Goal: Task Accomplishment & Management: Use online tool/utility

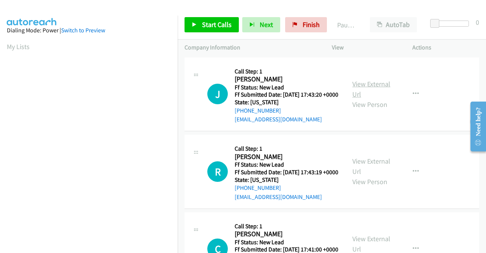
click at [367, 89] on link "View External Url" at bounding box center [371, 88] width 38 height 19
click at [365, 171] on link "View External Url" at bounding box center [371, 165] width 38 height 19
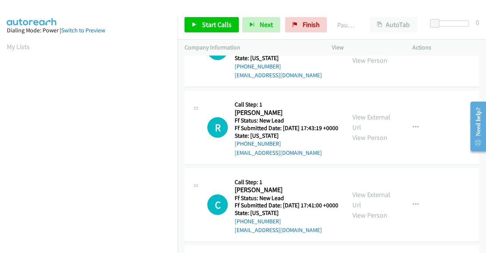
scroll to position [76, 0]
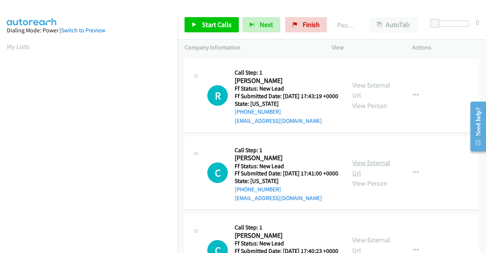
click at [359, 177] on link "View External Url" at bounding box center [371, 167] width 38 height 19
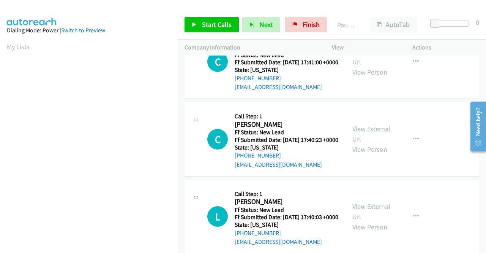
scroll to position [190, 0]
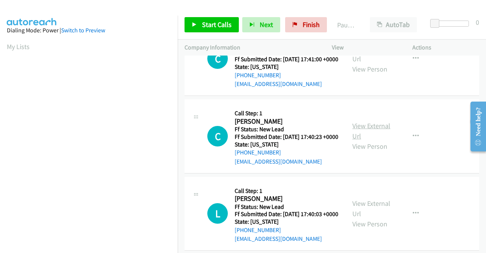
click at [363, 140] on link "View External Url" at bounding box center [371, 130] width 38 height 19
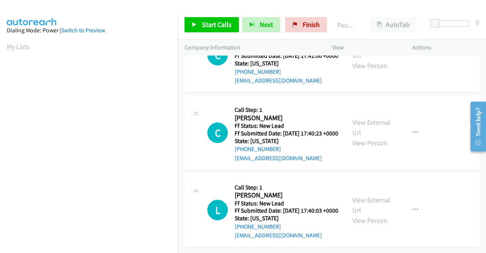
scroll to position [235, 0]
click at [365, 195] on link "View External Url" at bounding box center [371, 204] width 38 height 19
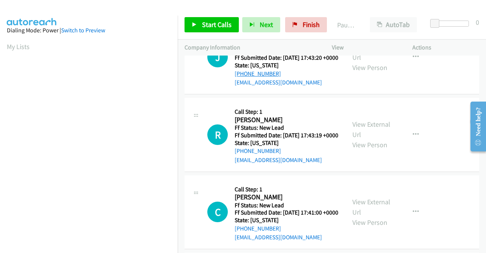
scroll to position [0, 0]
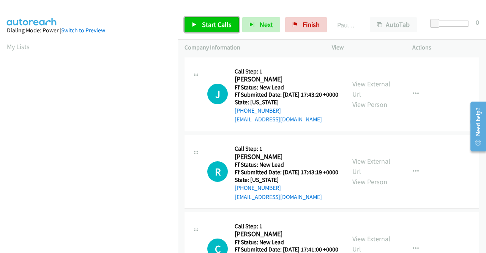
click at [205, 23] on span "Start Calls" at bounding box center [217, 24] width 30 height 9
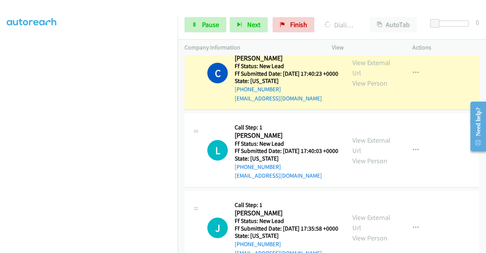
scroll to position [380, 0]
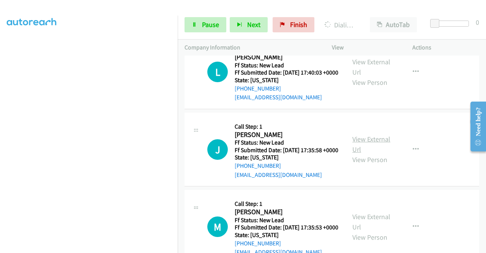
click at [358, 153] on link "View External Url" at bounding box center [371, 143] width 38 height 19
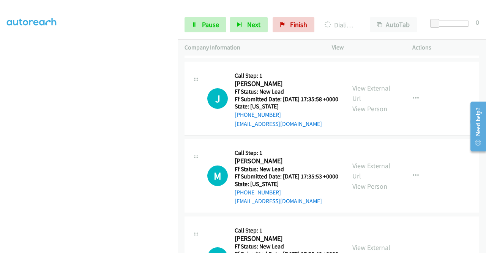
scroll to position [456, 0]
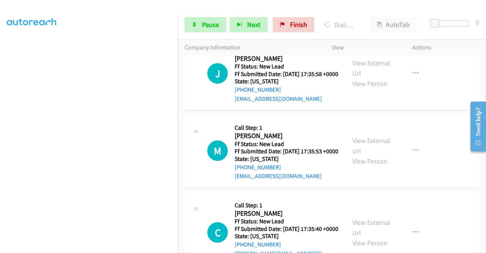
click at [372, 166] on div "View External Url View Person" at bounding box center [372, 150] width 40 height 31
click at [371, 155] on link "View External Url" at bounding box center [371, 145] width 38 height 19
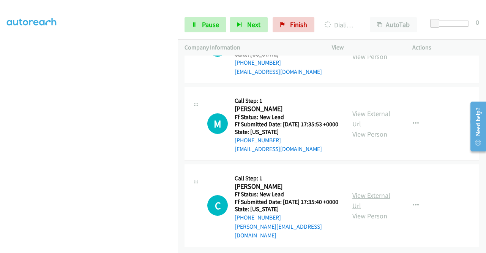
click at [380, 191] on link "View External Url" at bounding box center [371, 200] width 38 height 19
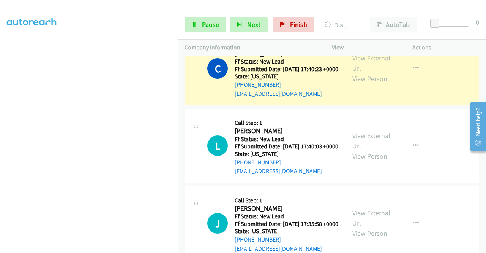
scroll to position [310, 0]
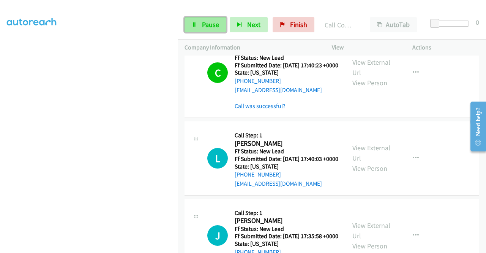
click at [204, 25] on span "Pause" at bounding box center [210, 24] width 17 height 9
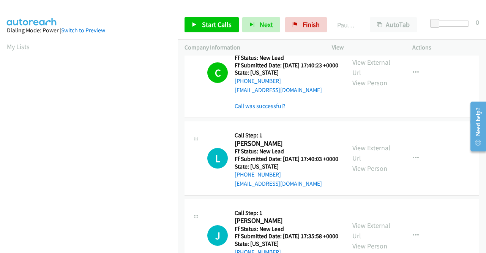
scroll to position [173, 0]
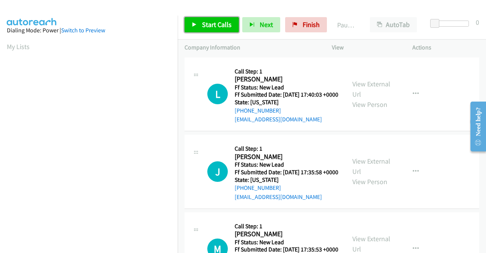
click at [219, 24] on span "Start Calls" at bounding box center [217, 24] width 30 height 9
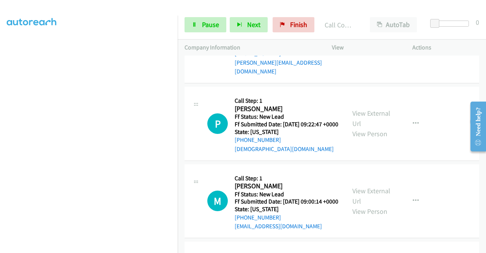
scroll to position [357, 0]
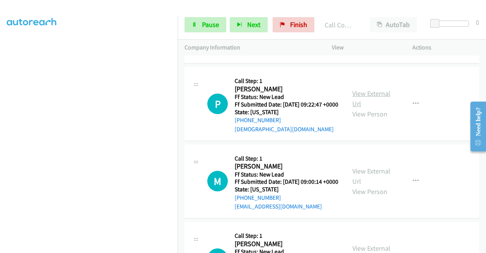
click at [376, 108] on link "View External Url" at bounding box center [371, 98] width 38 height 19
click at [360, 185] on link "View External Url" at bounding box center [371, 175] width 38 height 19
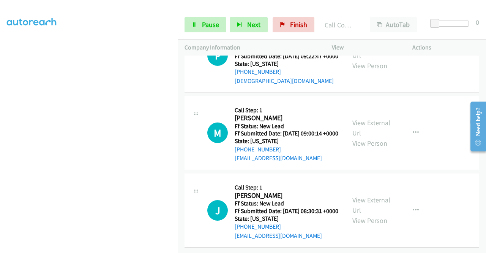
scroll to position [453, 0]
click at [366, 195] on link "View External Url" at bounding box center [371, 204] width 38 height 19
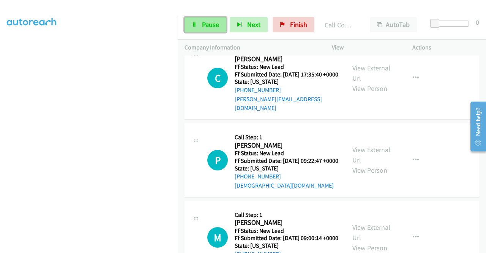
click at [205, 22] on span "Pause" at bounding box center [210, 24] width 17 height 9
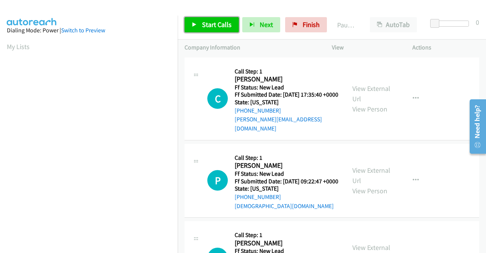
click at [200, 22] on link "Start Calls" at bounding box center [212, 24] width 54 height 15
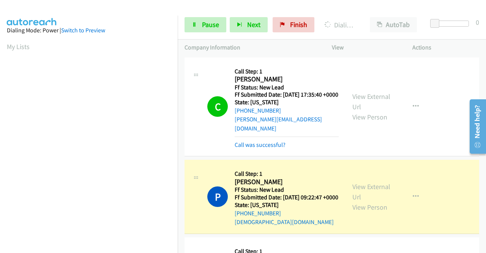
scroll to position [173, 0]
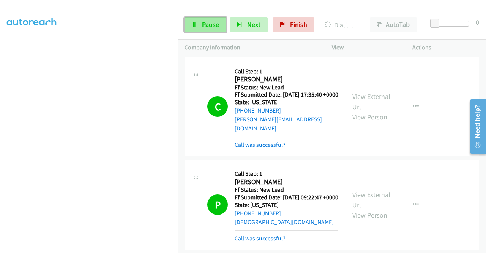
click at [202, 26] on span "Pause" at bounding box center [210, 24] width 17 height 9
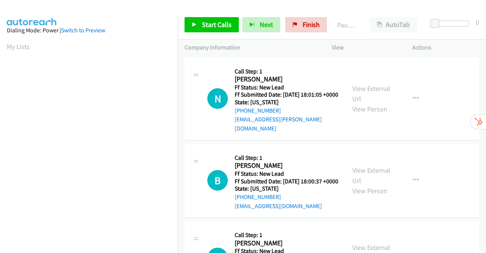
click at [373, 92] on div "View External Url View Person" at bounding box center [372, 98] width 40 height 31
click at [374, 91] on link "View External Url" at bounding box center [371, 93] width 38 height 19
click at [377, 172] on link "View External Url" at bounding box center [371, 175] width 38 height 19
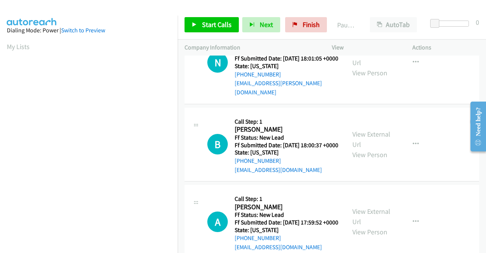
scroll to position [66, 0]
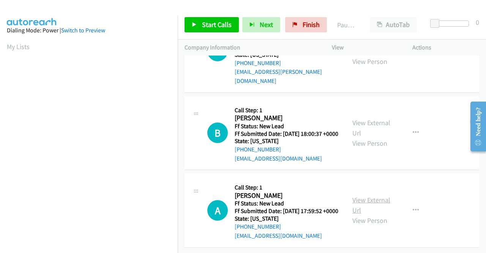
click at [370, 195] on link "View External Url" at bounding box center [371, 204] width 38 height 19
click at [201, 25] on link "Start Calls" at bounding box center [212, 24] width 54 height 15
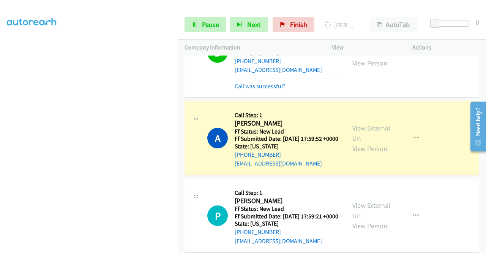
scroll to position [266, 0]
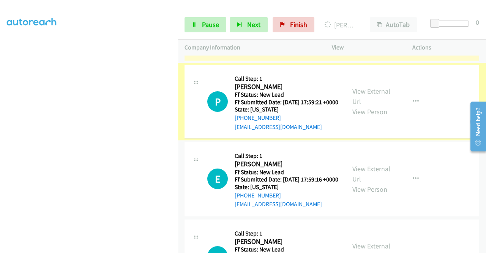
click at [374, 106] on link "View External Url" at bounding box center [371, 96] width 38 height 19
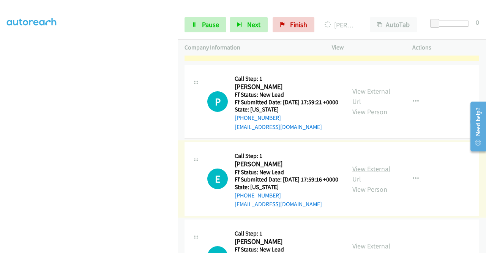
click at [363, 183] on link "View External Url" at bounding box center [371, 173] width 38 height 19
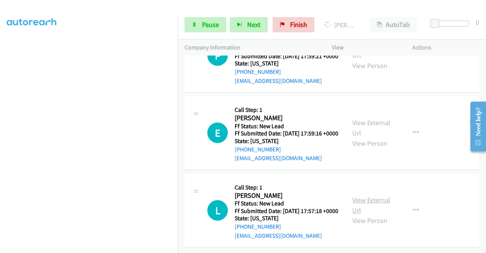
click at [382, 195] on link "View External Url" at bounding box center [371, 204] width 38 height 19
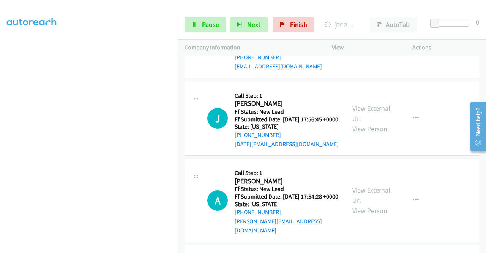
scroll to position [542, 0]
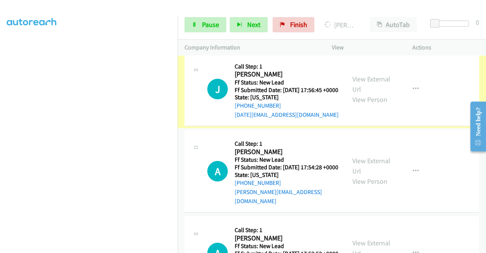
click at [367, 93] on link "View External Url" at bounding box center [371, 83] width 38 height 19
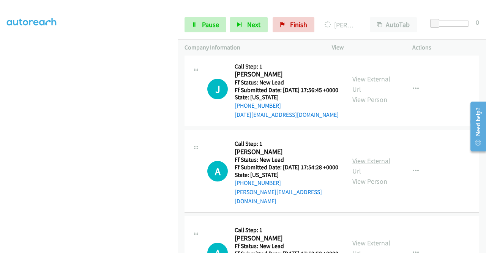
click at [360, 175] on link "View External Url" at bounding box center [371, 165] width 38 height 19
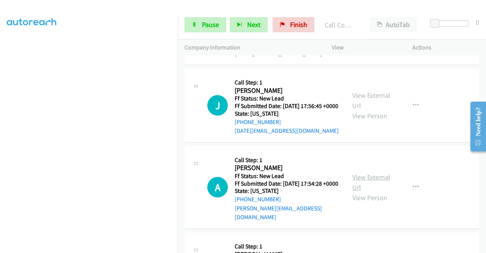
scroll to position [558, 0]
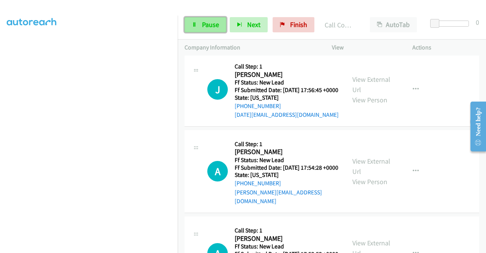
click at [205, 22] on span "Pause" at bounding box center [210, 24] width 17 height 9
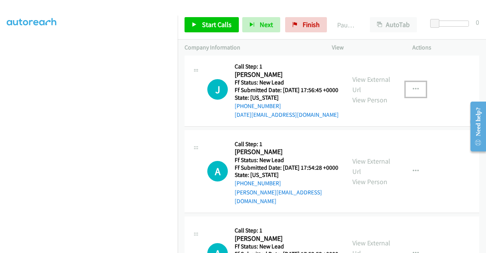
click at [413, 92] on icon "button" at bounding box center [416, 89] width 6 height 6
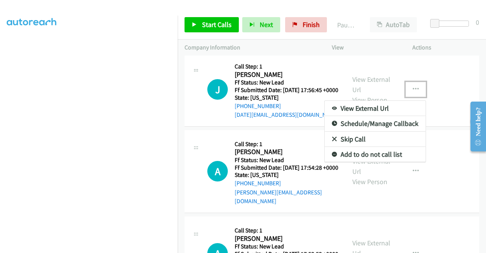
click at [348, 147] on link "Skip Call" at bounding box center [375, 138] width 101 height 15
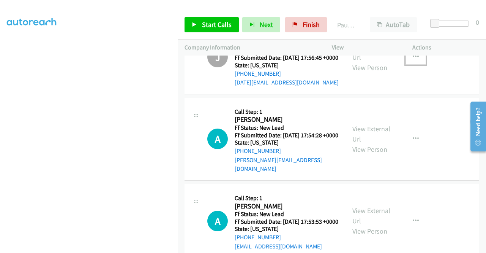
scroll to position [654, 0]
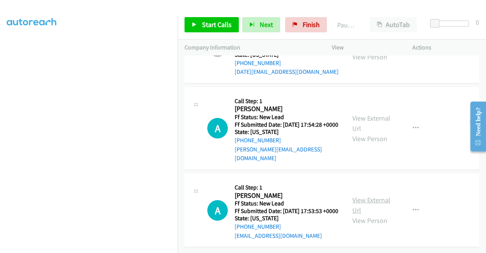
click at [374, 195] on link "View External Url" at bounding box center [371, 204] width 38 height 19
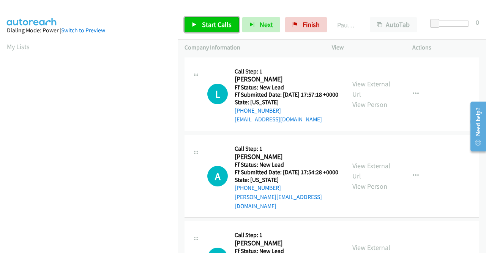
drag, startPoint x: 202, startPoint y: 23, endPoint x: 207, endPoint y: 24, distance: 5.9
click at [202, 23] on span "Start Calls" at bounding box center [217, 24] width 30 height 9
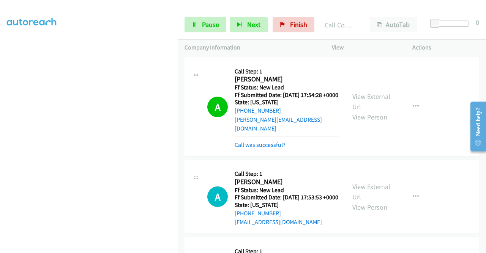
scroll to position [152, 0]
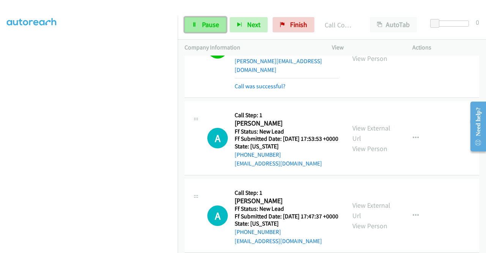
click at [200, 22] on link "Pause" at bounding box center [206, 24] width 42 height 15
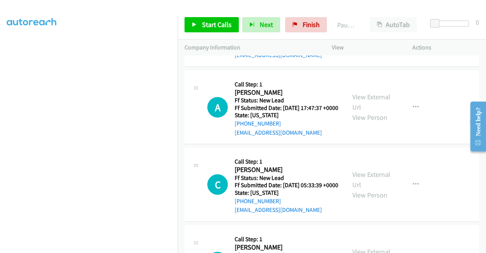
scroll to position [266, 0]
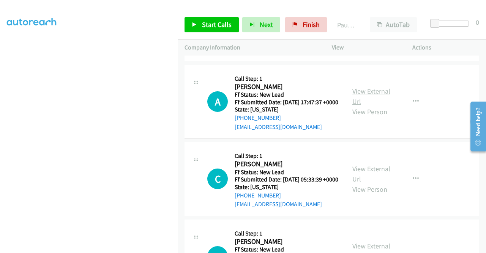
click at [378, 106] on link "View External Url" at bounding box center [371, 96] width 38 height 19
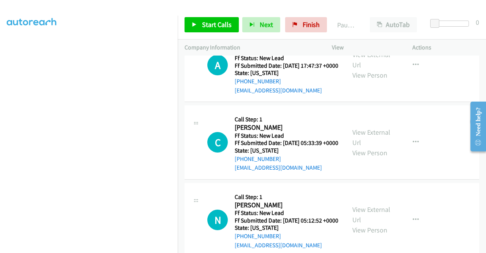
scroll to position [380, 0]
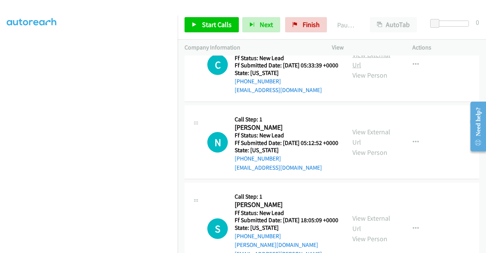
click at [368, 69] on link "View External Url" at bounding box center [371, 59] width 38 height 19
click at [380, 146] on link "View External Url" at bounding box center [371, 136] width 38 height 19
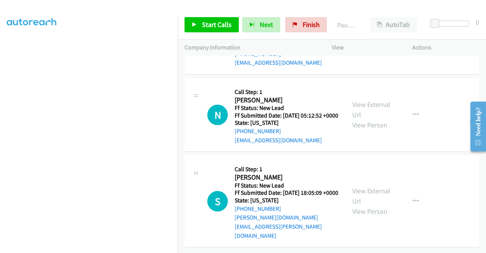
scroll to position [437, 0]
click at [379, 192] on link "View External Url" at bounding box center [371, 195] width 38 height 19
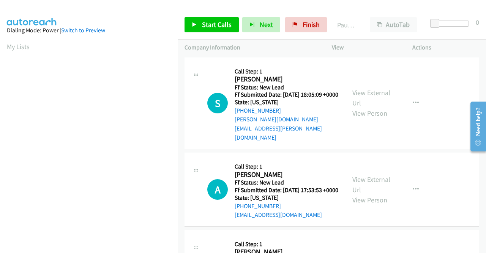
drag, startPoint x: 378, startPoint y: 88, endPoint x: 345, endPoint y: 58, distance: 44.6
click at [374, 88] on link "View External Url" at bounding box center [371, 97] width 38 height 19
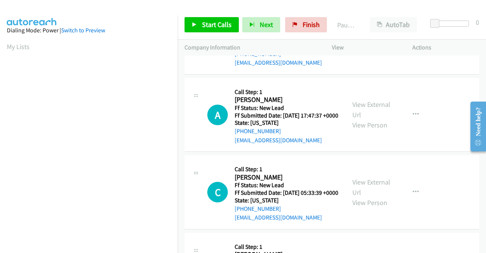
scroll to position [235, 0]
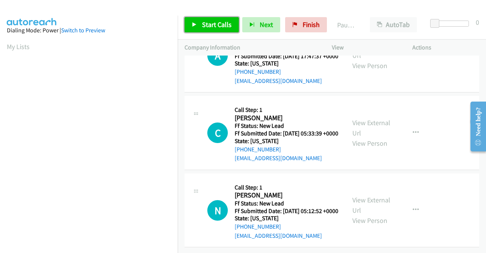
click at [200, 22] on link "Start Calls" at bounding box center [212, 24] width 54 height 15
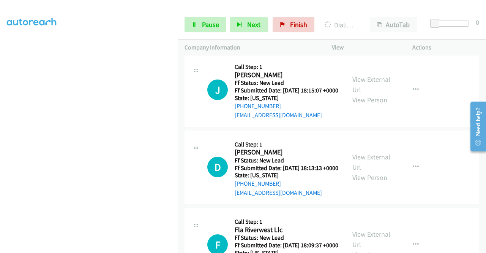
scroll to position [479, 0]
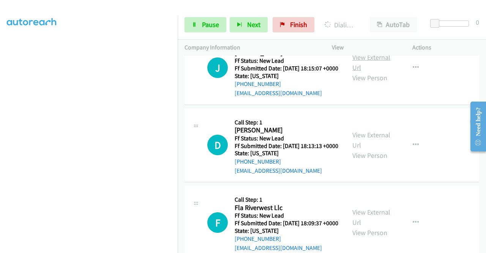
click at [381, 72] on link "View External Url" at bounding box center [371, 62] width 38 height 19
click at [360, 149] on link "View External Url" at bounding box center [371, 139] width 38 height 19
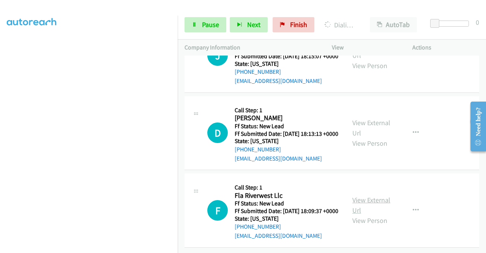
scroll to position [538, 0]
click at [368, 195] on link "View External Url" at bounding box center [371, 204] width 38 height 19
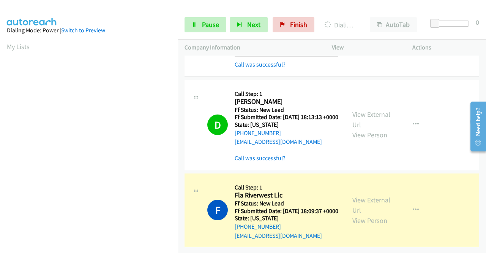
scroll to position [602, 0]
click at [210, 23] on span "Pause" at bounding box center [210, 24] width 17 height 9
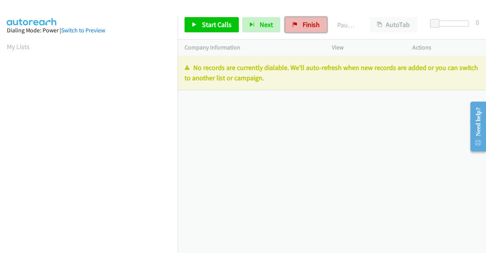
click at [303, 24] on span "Finish" at bounding box center [311, 24] width 17 height 9
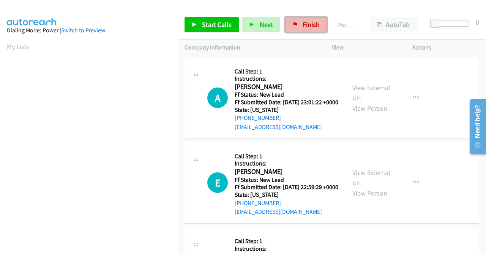
click at [294, 25] on icon at bounding box center [294, 24] width 5 height 5
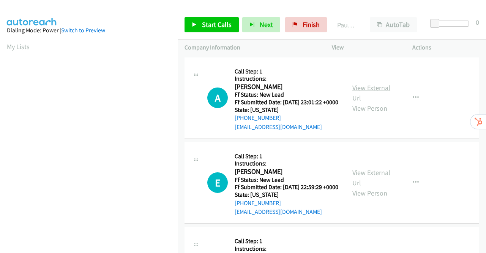
click at [368, 92] on link "View External Url" at bounding box center [371, 92] width 38 height 19
click at [378, 181] on link "View External Url" at bounding box center [371, 177] width 38 height 19
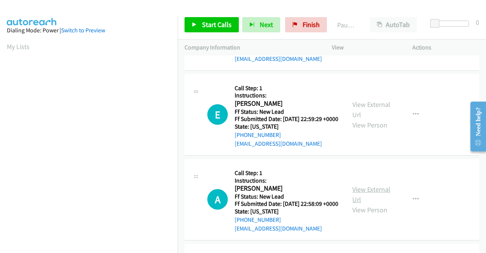
scroll to position [114, 0]
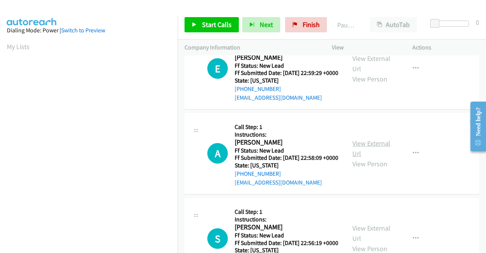
click at [373, 158] on link "View External Url" at bounding box center [371, 148] width 38 height 19
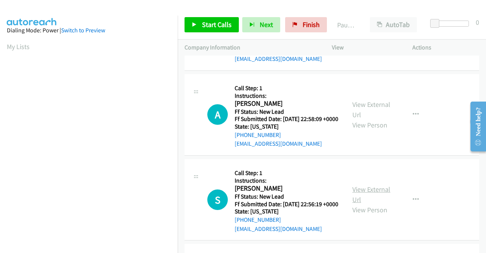
scroll to position [190, 0]
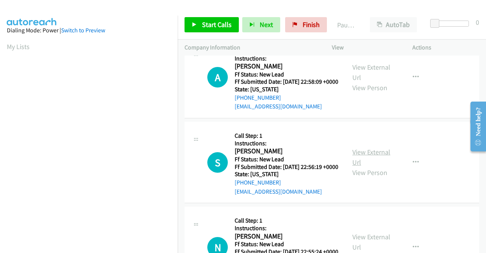
click at [360, 166] on link "View External Url" at bounding box center [371, 156] width 38 height 19
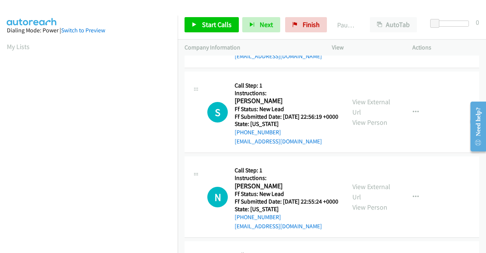
scroll to position [304, 0]
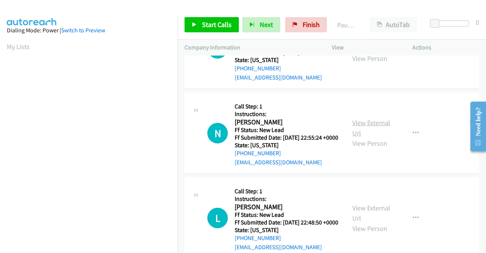
click at [362, 137] on link "View External Url" at bounding box center [371, 127] width 38 height 19
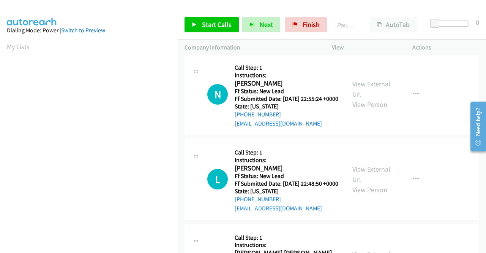
scroll to position [380, 0]
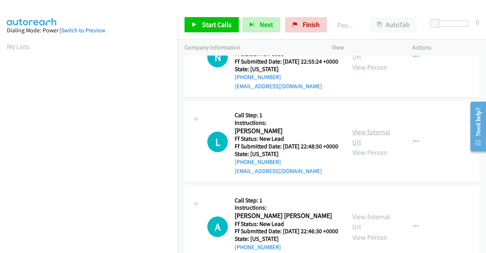
click at [377, 146] on link "View External Url" at bounding box center [371, 136] width 38 height 19
click at [201, 19] on link "Start Calls" at bounding box center [212, 24] width 54 height 15
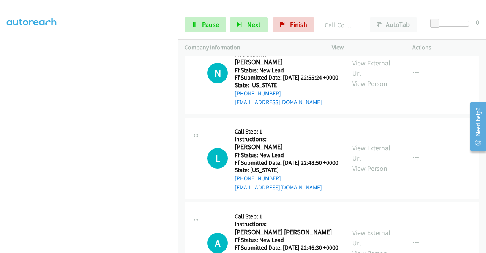
scroll to position [396, 0]
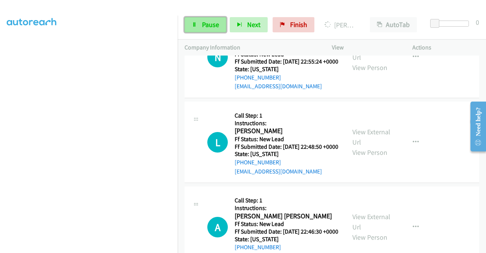
click at [204, 19] on link "Pause" at bounding box center [206, 24] width 42 height 15
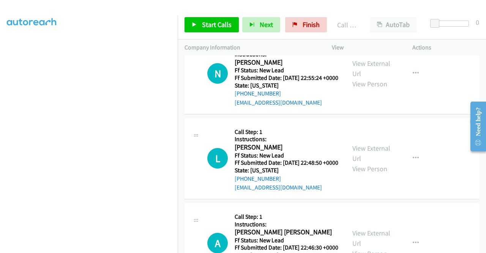
scroll to position [412, 0]
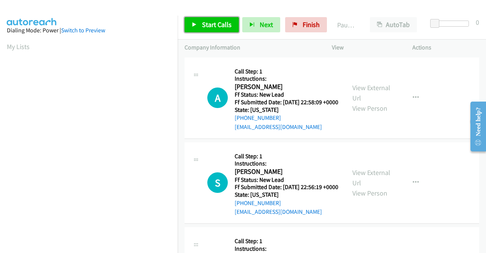
click at [204, 25] on span "Start Calls" at bounding box center [217, 24] width 30 height 9
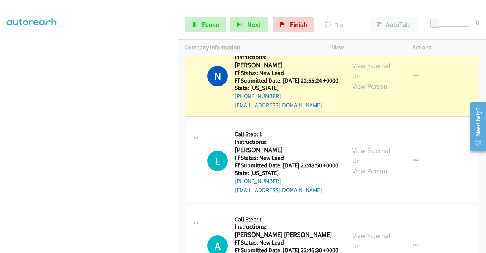
scroll to position [266, 0]
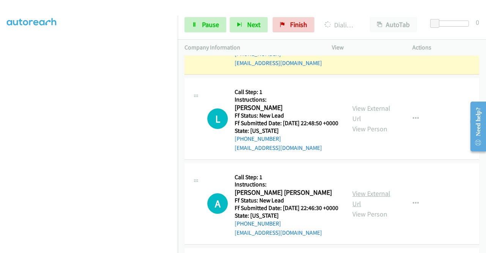
click at [377, 208] on link "View External Url" at bounding box center [371, 198] width 38 height 19
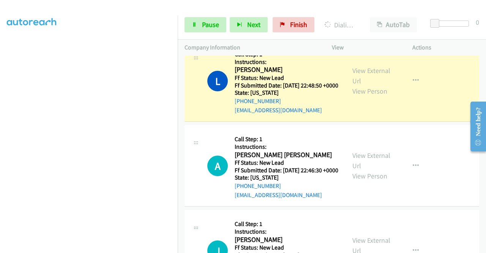
scroll to position [342, 0]
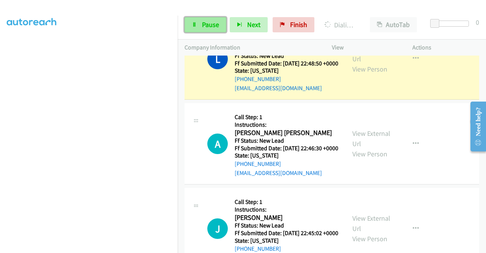
click at [209, 28] on span "Pause" at bounding box center [210, 24] width 17 height 9
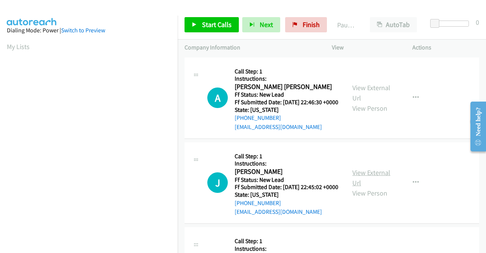
click at [375, 185] on link "View External Url" at bounding box center [371, 177] width 38 height 19
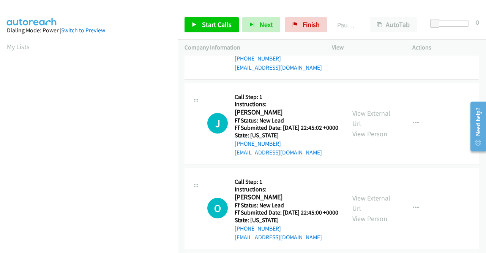
scroll to position [114, 0]
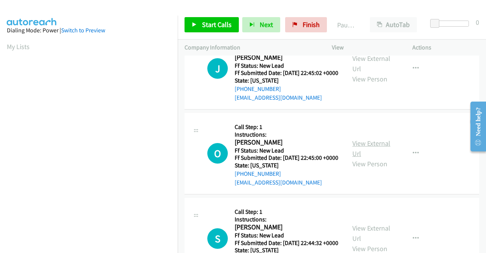
click at [356, 158] on link "View External Url" at bounding box center [371, 148] width 38 height 19
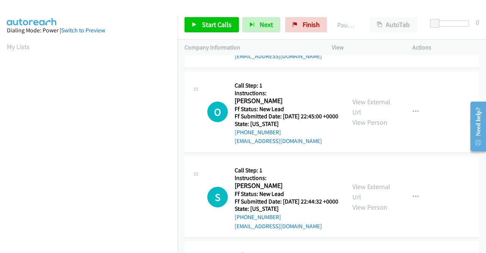
scroll to position [190, 0]
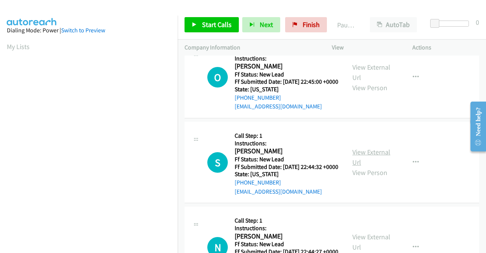
click at [367, 166] on link "View External Url" at bounding box center [371, 156] width 38 height 19
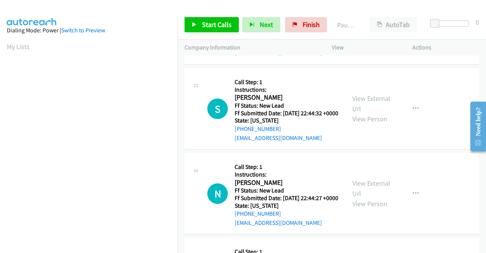
scroll to position [304, 0]
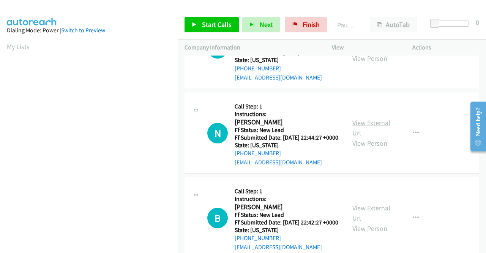
click at [381, 137] on link "View External Url" at bounding box center [371, 127] width 38 height 19
click at [209, 25] on span "Start Calls" at bounding box center [217, 24] width 30 height 9
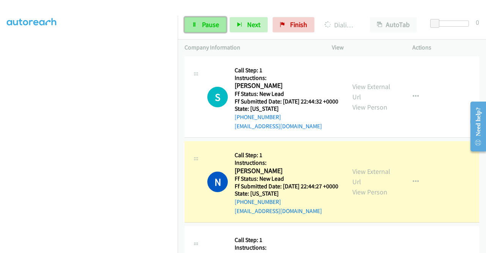
click at [209, 22] on span "Pause" at bounding box center [210, 24] width 17 height 9
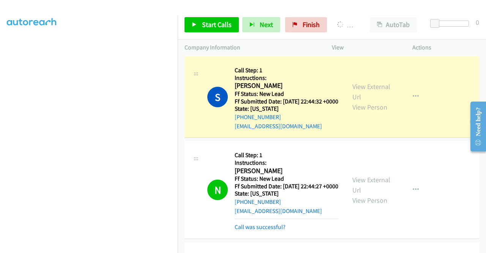
scroll to position [0, 0]
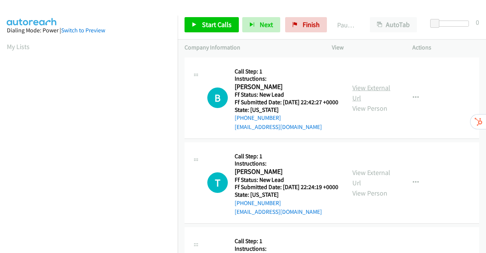
click at [356, 90] on link "View External Url" at bounding box center [371, 92] width 38 height 19
click at [370, 181] on link "View External Url" at bounding box center [371, 177] width 38 height 19
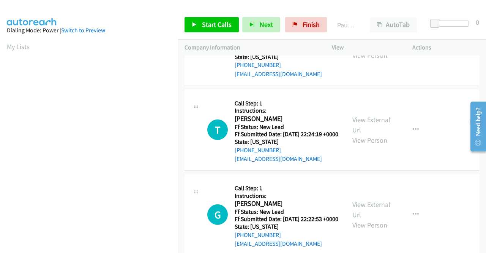
scroll to position [114, 0]
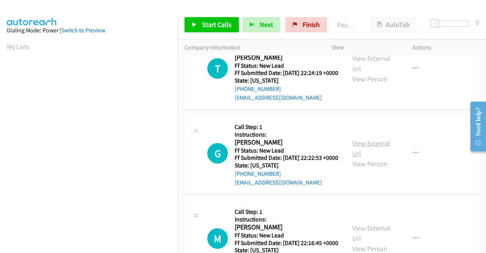
click at [358, 158] on link "View External Url" at bounding box center [371, 148] width 38 height 19
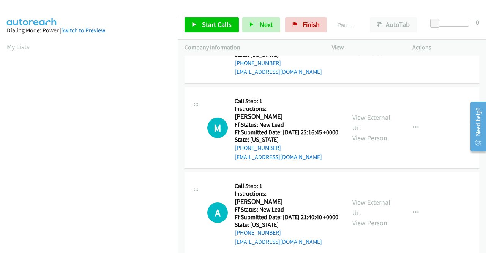
scroll to position [228, 0]
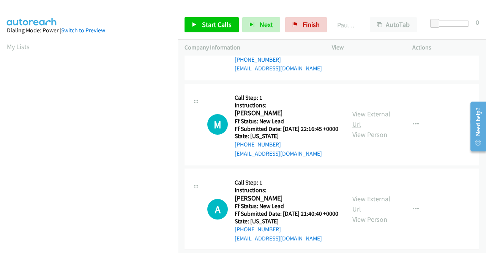
click at [356, 128] on link "View External Url" at bounding box center [371, 118] width 38 height 19
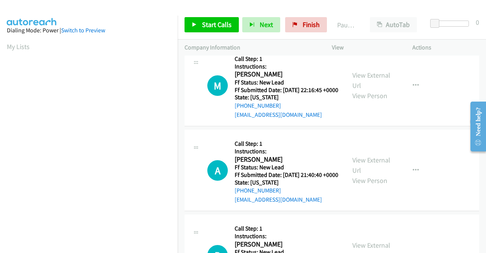
scroll to position [304, 0]
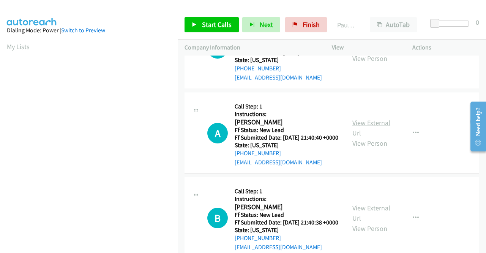
click at [356, 137] on link "View External Url" at bounding box center [371, 127] width 38 height 19
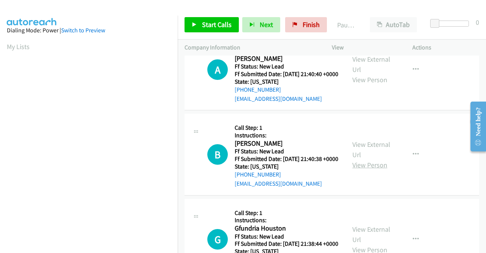
scroll to position [418, 0]
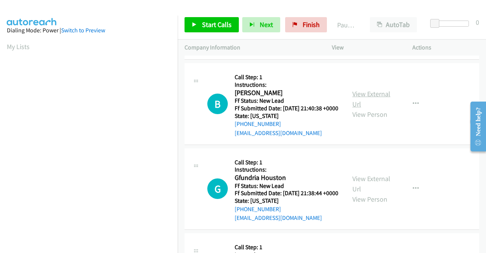
click at [369, 108] on link "View External Url" at bounding box center [371, 98] width 38 height 19
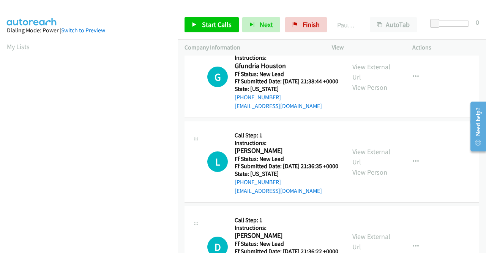
scroll to position [532, 0]
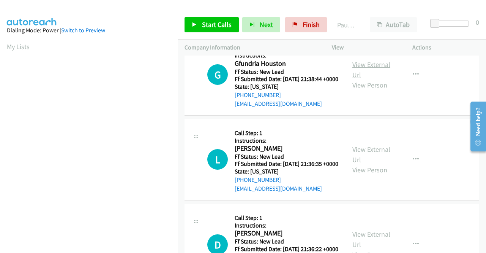
click at [374, 79] on link "View External Url" at bounding box center [371, 69] width 38 height 19
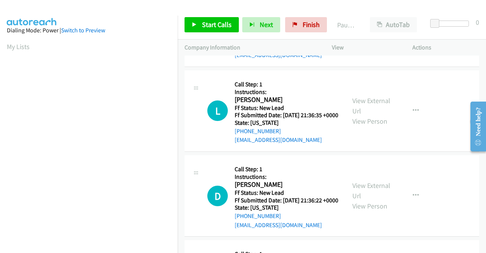
scroll to position [608, 0]
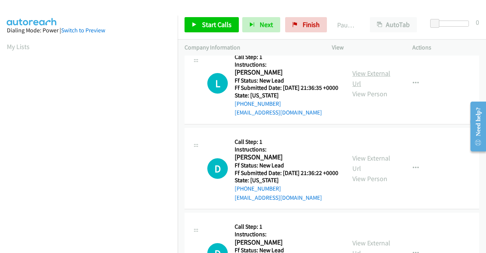
click at [365, 88] on link "View External Url" at bounding box center [371, 78] width 38 height 19
click at [210, 32] on link "Start Calls" at bounding box center [212, 24] width 54 height 15
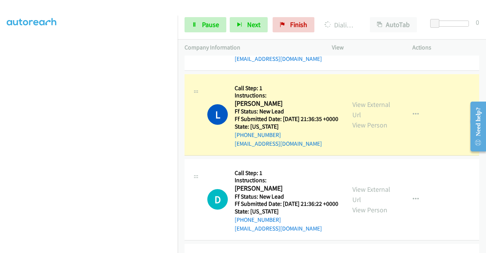
scroll to position [722, 0]
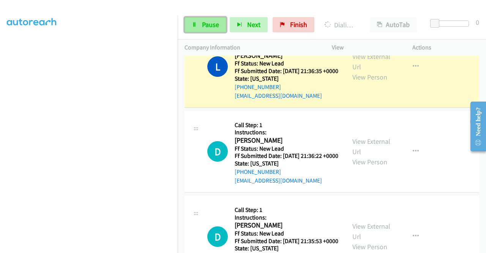
click at [197, 25] on link "Pause" at bounding box center [206, 24] width 42 height 15
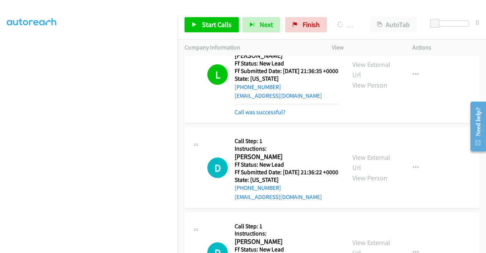
scroll to position [0, 0]
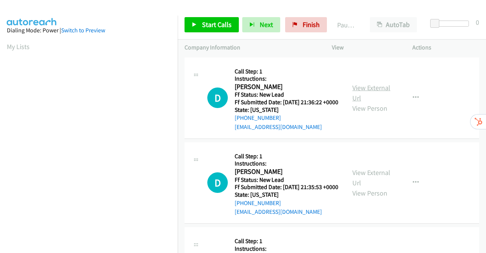
click at [368, 90] on link "View External Url" at bounding box center [371, 92] width 38 height 19
click at [368, 182] on link "View External Url" at bounding box center [371, 177] width 38 height 19
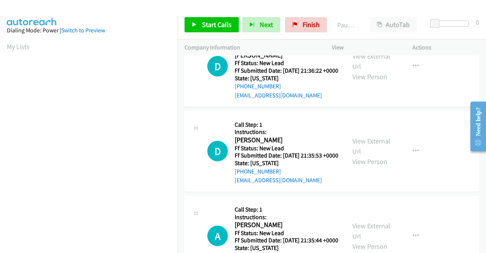
scroll to position [76, 0]
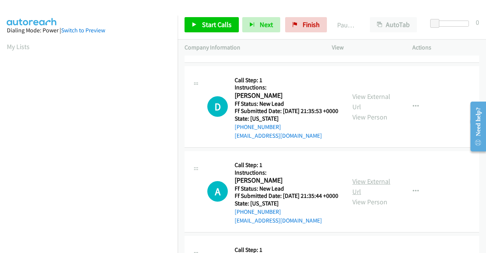
click at [377, 196] on link "View External Url" at bounding box center [371, 186] width 38 height 19
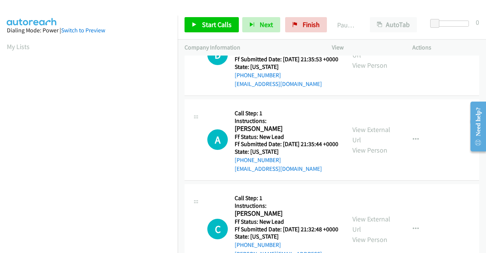
scroll to position [152, 0]
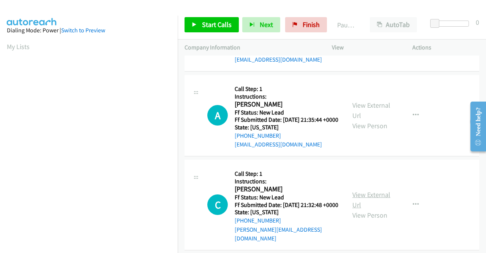
click at [383, 209] on link "View External Url" at bounding box center [371, 199] width 38 height 19
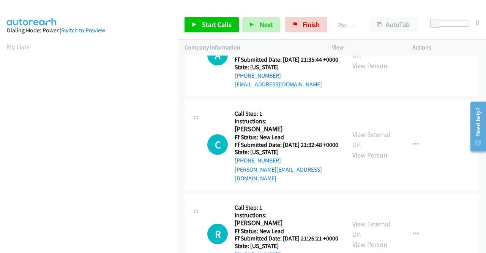
scroll to position [266, 0]
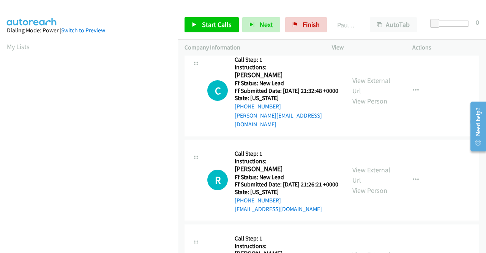
click at [365, 188] on div "View External Url View Person View External Url Email Schedule/Manage Callback …" at bounding box center [389, 179] width 87 height 67
click at [367, 184] on link "View External Url" at bounding box center [371, 174] width 38 height 19
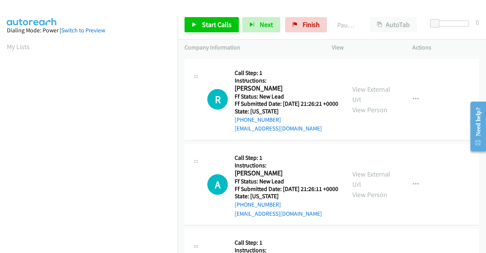
scroll to position [380, 0]
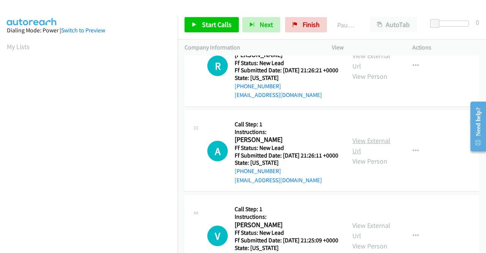
click at [367, 155] on link "View External Url" at bounding box center [371, 145] width 38 height 19
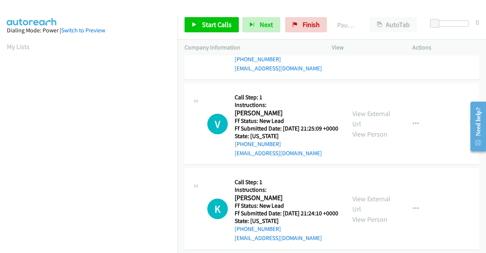
scroll to position [494, 0]
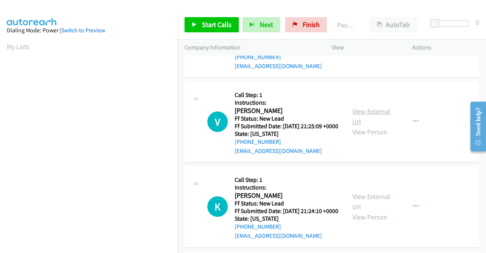
click at [361, 126] on link "View External Url" at bounding box center [371, 116] width 38 height 19
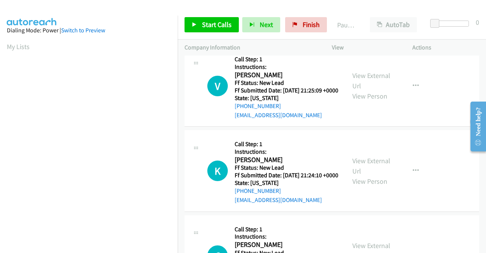
scroll to position [570, 0]
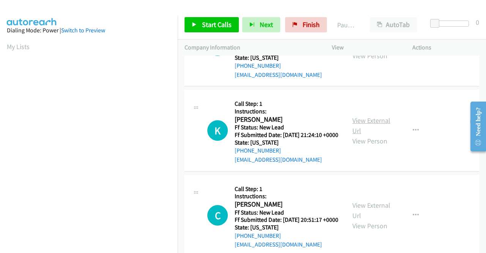
click at [368, 135] on link "View External Url" at bounding box center [371, 125] width 38 height 19
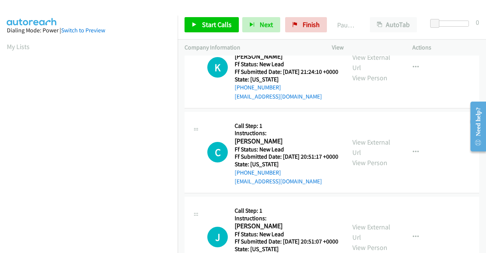
scroll to position [684, 0]
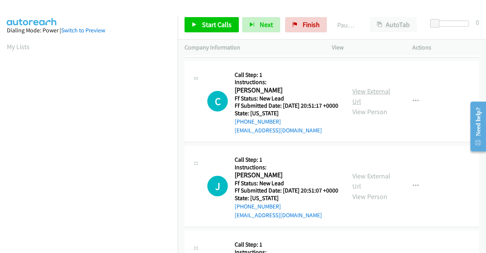
click at [380, 106] on link "View External Url" at bounding box center [371, 96] width 38 height 19
drag, startPoint x: 195, startPoint y: 21, endPoint x: 201, endPoint y: 22, distance: 6.6
click at [195, 22] on link "Start Calls" at bounding box center [212, 24] width 54 height 15
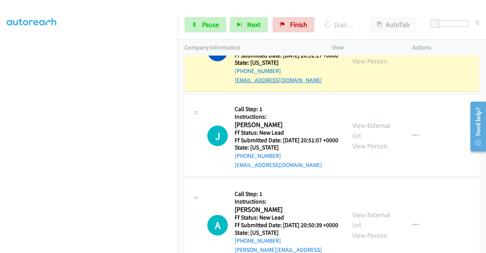
scroll to position [836, 0]
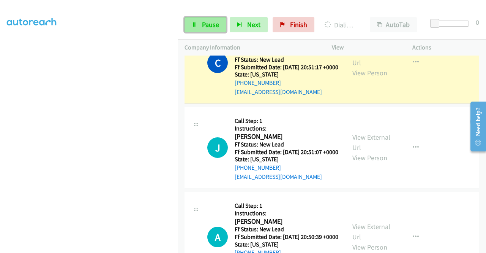
click at [208, 19] on link "Pause" at bounding box center [206, 24] width 42 height 15
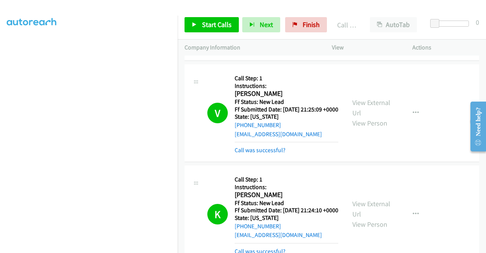
scroll to position [173, 0]
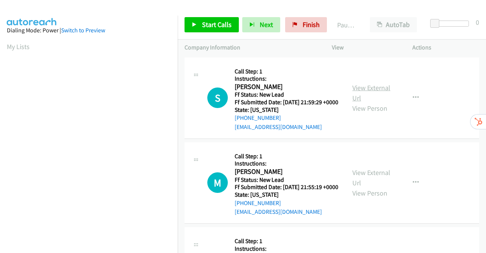
click at [357, 89] on link "View External Url" at bounding box center [371, 92] width 38 height 19
click at [373, 185] on link "View External Url" at bounding box center [371, 177] width 38 height 19
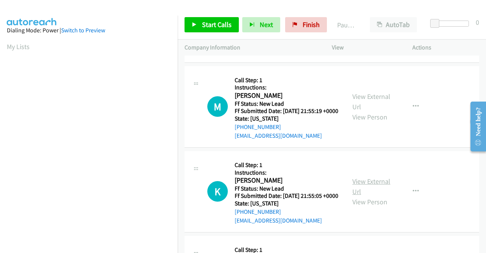
click at [364, 196] on link "View External Url" at bounding box center [371, 186] width 38 height 19
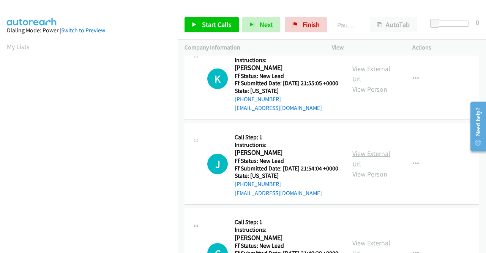
scroll to position [190, 0]
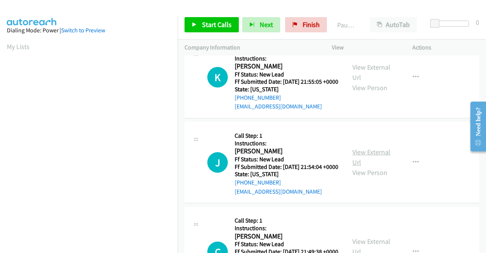
click at [368, 166] on link "View External Url" at bounding box center [371, 156] width 38 height 19
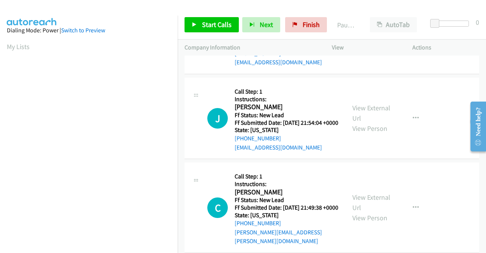
scroll to position [266, 0]
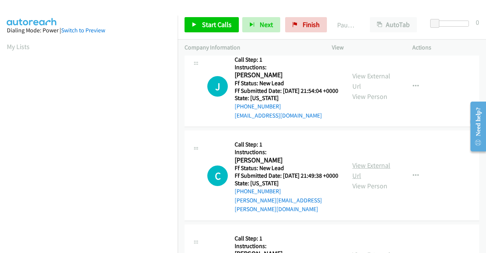
click at [381, 180] on link "View External Url" at bounding box center [371, 170] width 38 height 19
click at [207, 27] on span "Start Calls" at bounding box center [217, 24] width 30 height 9
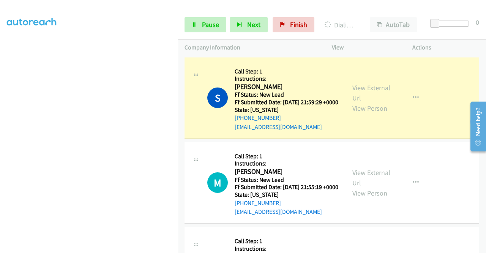
scroll to position [157, 0]
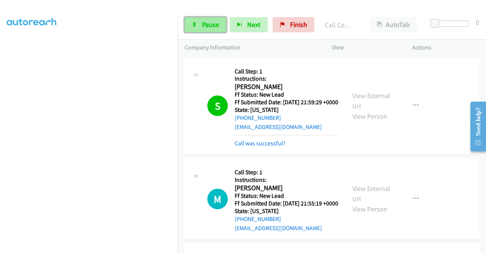
click at [209, 22] on span "Pause" at bounding box center [210, 24] width 17 height 9
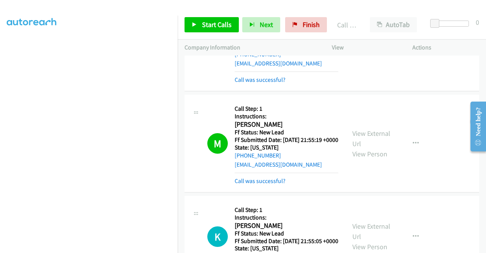
scroll to position [152, 0]
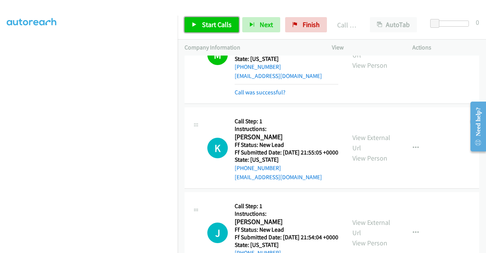
click at [217, 30] on link "Start Calls" at bounding box center [212, 24] width 54 height 15
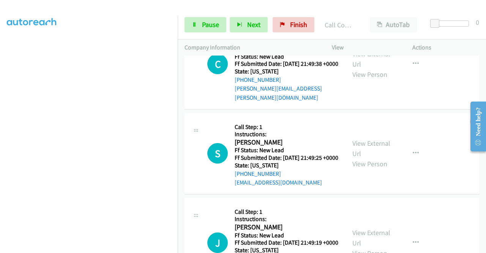
scroll to position [480, 0]
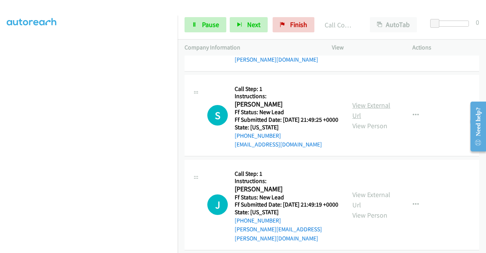
click at [366, 120] on link "View External Url" at bounding box center [371, 110] width 38 height 19
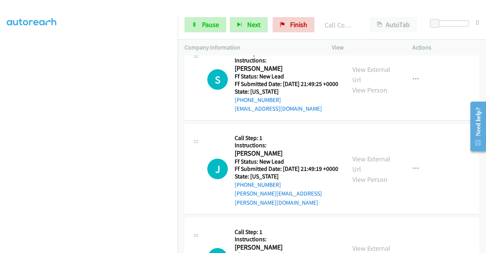
scroll to position [594, 0]
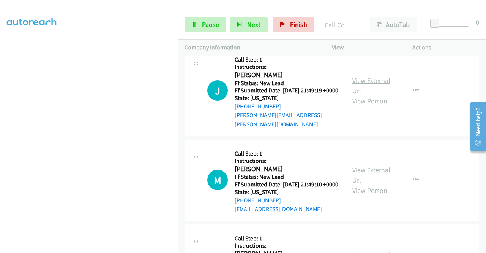
click at [372, 95] on link "View External Url" at bounding box center [371, 85] width 38 height 19
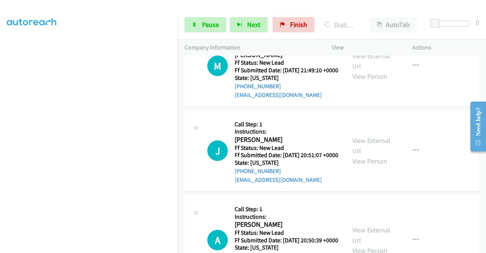
click at [382, 81] on div "View External Url View Person" at bounding box center [372, 66] width 40 height 31
click at [364, 70] on link "View External Url" at bounding box center [371, 60] width 38 height 19
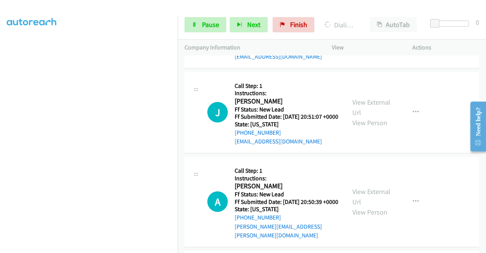
scroll to position [784, 0]
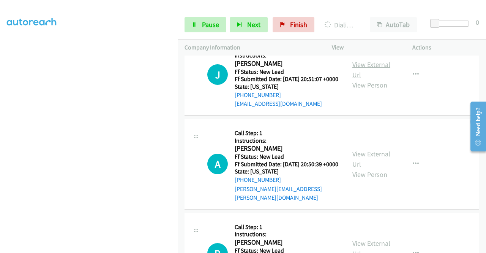
click at [369, 79] on link "View External Url" at bounding box center [371, 69] width 38 height 19
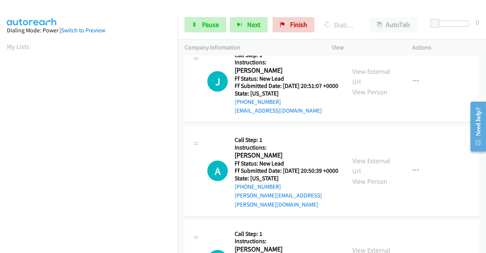
scroll to position [860, 0]
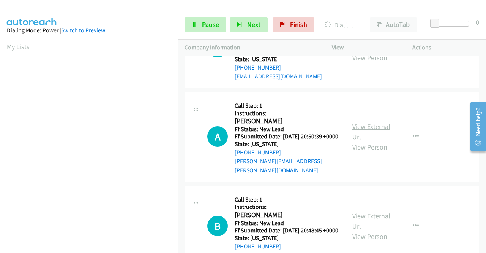
click at [357, 141] on link "View External Url" at bounding box center [371, 131] width 38 height 19
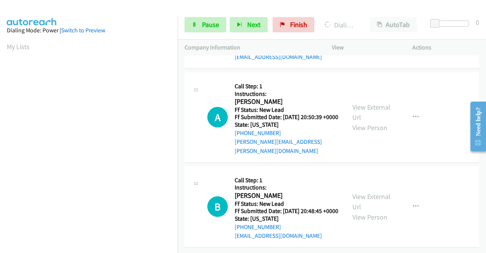
scroll to position [938, 0]
click at [368, 192] on link "View External Url" at bounding box center [371, 201] width 38 height 19
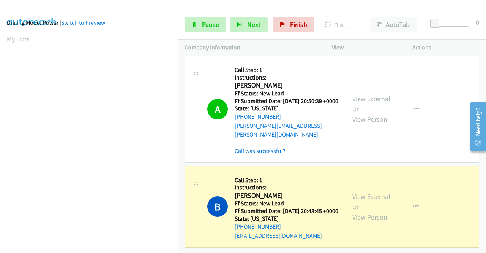
scroll to position [0, 0]
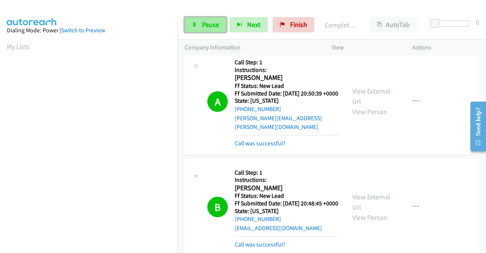
click at [205, 22] on span "Pause" at bounding box center [210, 24] width 17 height 9
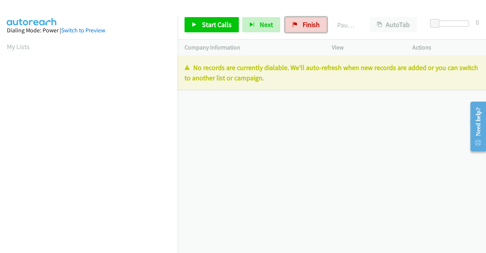
click at [303, 27] on span "Finish" at bounding box center [311, 24] width 17 height 9
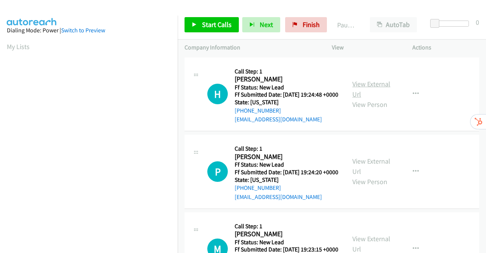
click at [373, 88] on link "View External Url" at bounding box center [371, 88] width 38 height 19
click at [366, 170] on link "View External Url" at bounding box center [371, 165] width 38 height 19
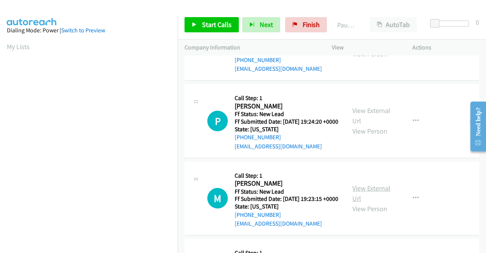
scroll to position [114, 0]
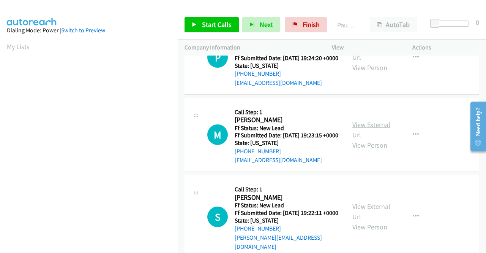
click at [375, 139] on link "View External Url" at bounding box center [371, 129] width 38 height 19
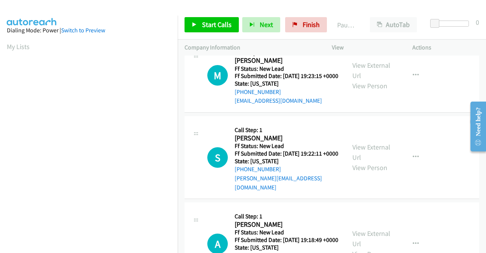
scroll to position [228, 0]
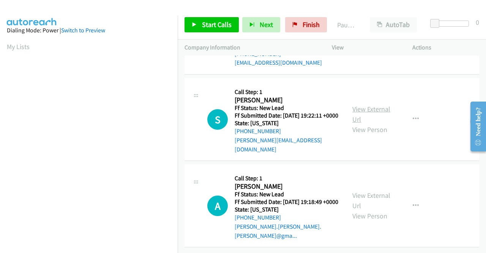
click at [376, 116] on link "View External Url" at bounding box center [371, 113] width 38 height 19
click at [378, 192] on link "View External Url" at bounding box center [371, 200] width 38 height 19
click at [196, 24] on icon at bounding box center [194, 24] width 5 height 5
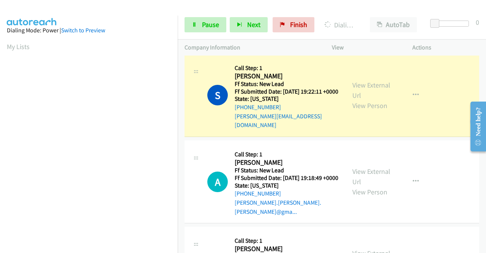
scroll to position [398, 0]
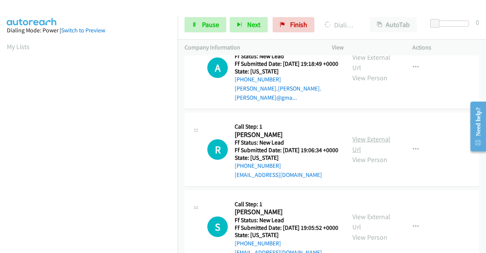
click at [371, 153] on link "View External Url" at bounding box center [371, 143] width 38 height 19
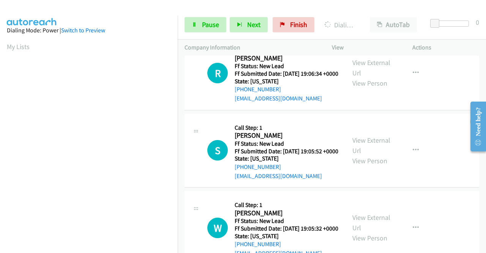
scroll to position [538, 0]
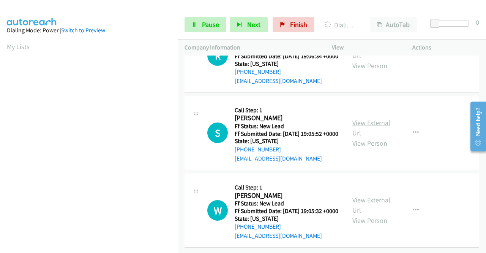
click at [375, 118] on link "View External Url" at bounding box center [371, 127] width 38 height 19
click at [363, 195] on link "View External Url" at bounding box center [371, 204] width 38 height 19
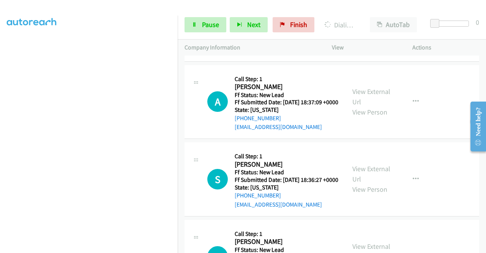
scroll to position [688, 0]
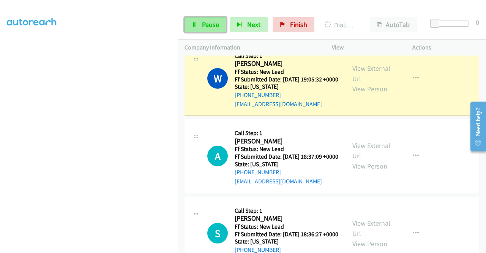
click at [207, 23] on span "Pause" at bounding box center [210, 24] width 17 height 9
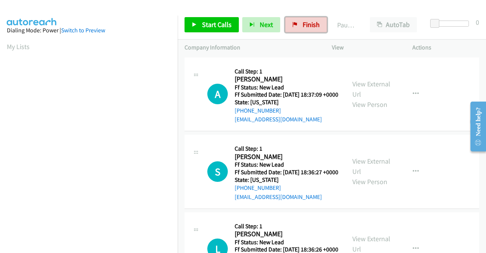
drag, startPoint x: 296, startPoint y: 21, endPoint x: 275, endPoint y: 39, distance: 28.0
click at [296, 21] on link "Finish" at bounding box center [306, 24] width 42 height 15
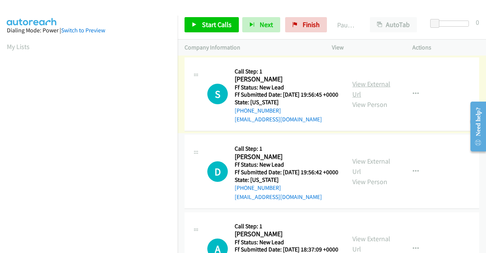
click at [370, 88] on link "View External Url" at bounding box center [371, 88] width 38 height 19
click at [369, 174] on link "View External Url" at bounding box center [371, 165] width 38 height 19
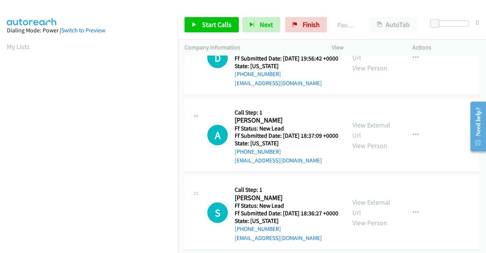
scroll to position [114, 0]
click at [368, 139] on link "View External Url" at bounding box center [371, 129] width 38 height 19
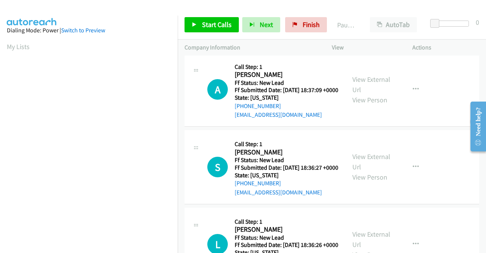
scroll to position [228, 0]
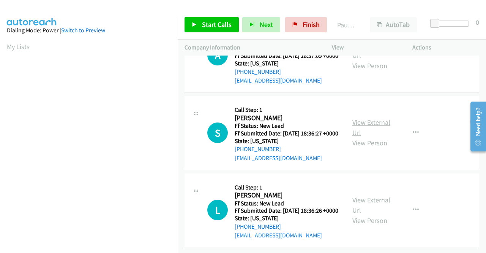
click at [365, 118] on link "View External Url" at bounding box center [371, 127] width 38 height 19
click at [199, 20] on link "Start Calls" at bounding box center [212, 24] width 54 height 15
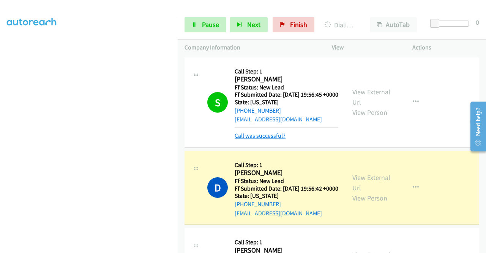
scroll to position [114, 0]
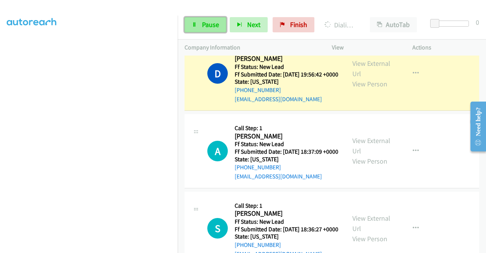
click at [200, 23] on link "Pause" at bounding box center [206, 24] width 42 height 15
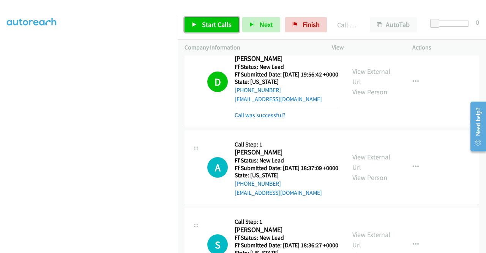
click at [206, 22] on span "Start Calls" at bounding box center [217, 24] width 30 height 9
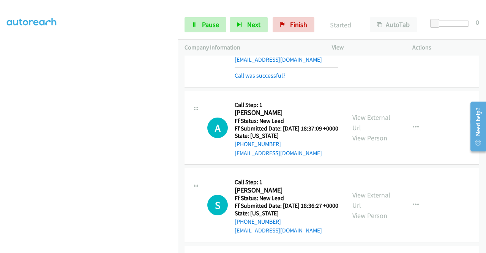
scroll to position [190, 0]
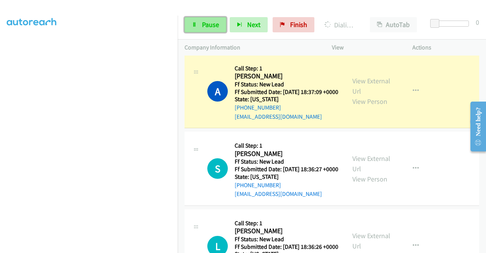
click at [199, 19] on link "Pause" at bounding box center [206, 24] width 42 height 15
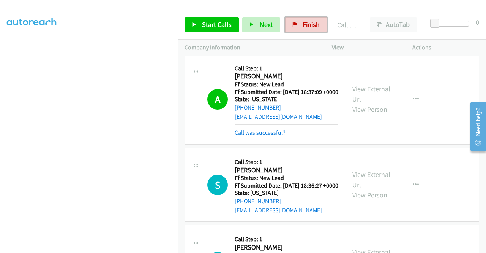
drag, startPoint x: 305, startPoint y: 24, endPoint x: 271, endPoint y: 41, distance: 37.7
click at [305, 24] on span "Finish" at bounding box center [311, 24] width 17 height 9
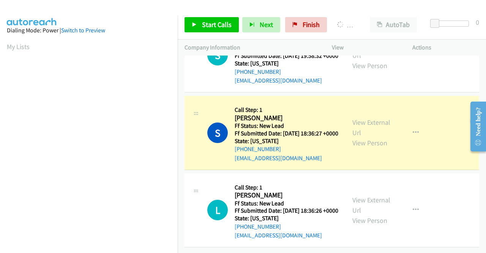
scroll to position [173, 0]
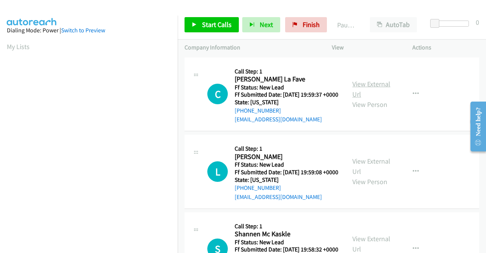
click at [372, 88] on link "View External Url" at bounding box center [371, 88] width 38 height 19
click at [368, 173] on link "View External Url" at bounding box center [371, 165] width 38 height 19
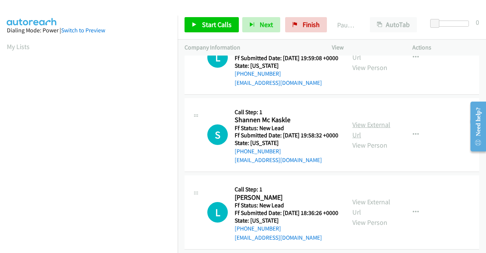
scroll to position [114, 0]
click at [381, 139] on link "View External Url" at bounding box center [371, 129] width 38 height 19
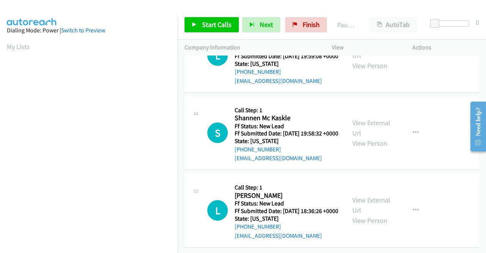
scroll to position [151, 0]
click at [373, 195] on link "View External Url" at bounding box center [371, 204] width 38 height 19
click at [202, 24] on span "Start Calls" at bounding box center [217, 24] width 30 height 9
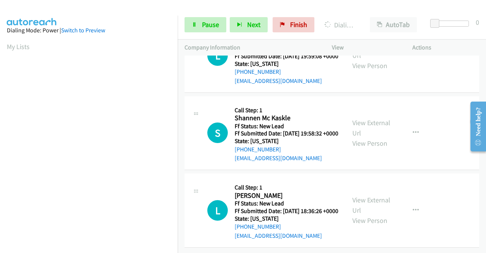
scroll to position [0, 0]
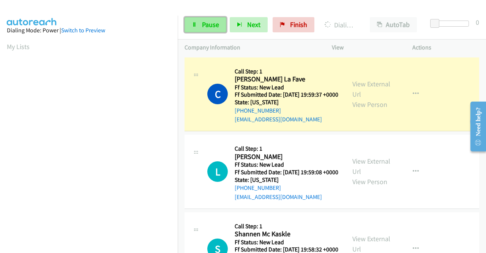
click at [208, 21] on span "Pause" at bounding box center [210, 24] width 17 height 9
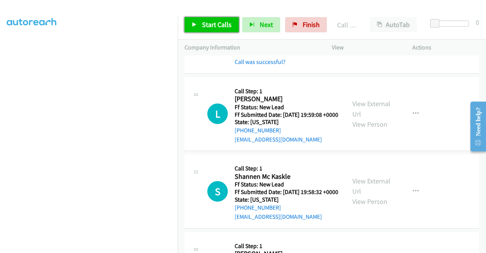
scroll to position [114, 0]
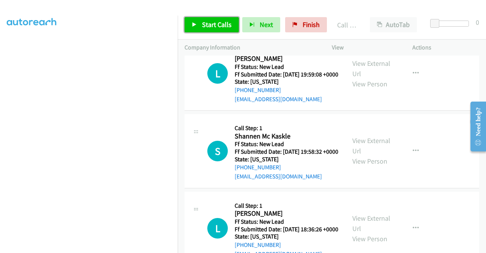
click at [212, 25] on span "Start Calls" at bounding box center [217, 24] width 30 height 9
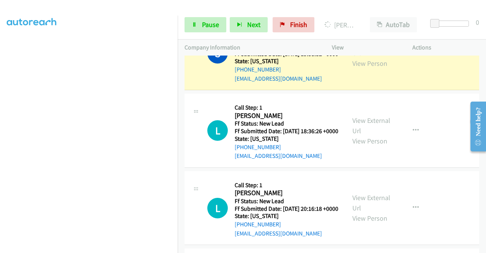
scroll to position [304, 0]
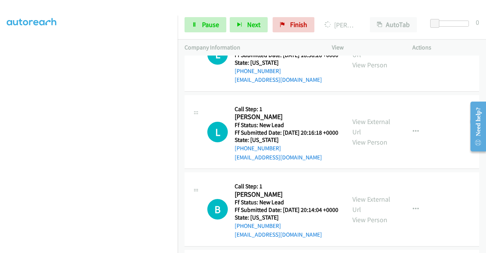
click at [355, 136] on link "View External Url" at bounding box center [371, 126] width 38 height 19
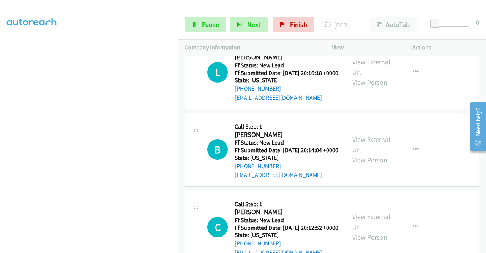
scroll to position [418, 0]
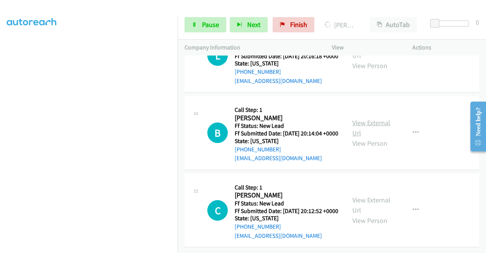
click at [368, 127] on link "View External Url" at bounding box center [371, 127] width 38 height 19
click at [369, 195] on link "View External Url" at bounding box center [371, 204] width 38 height 19
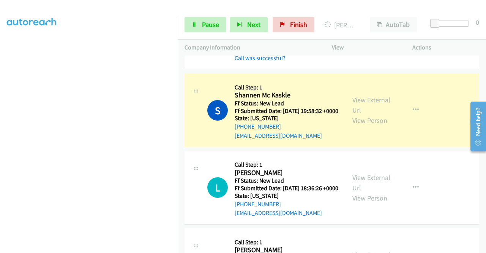
scroll to position [209, 0]
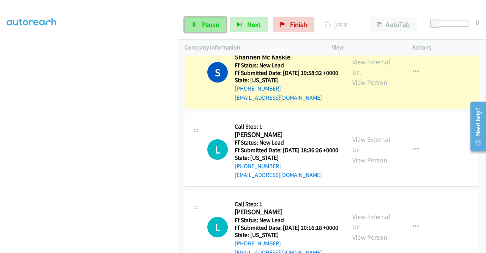
click at [204, 31] on link "Pause" at bounding box center [206, 24] width 42 height 15
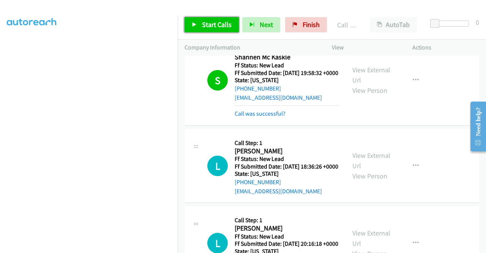
click at [213, 22] on span "Start Calls" at bounding box center [217, 24] width 30 height 9
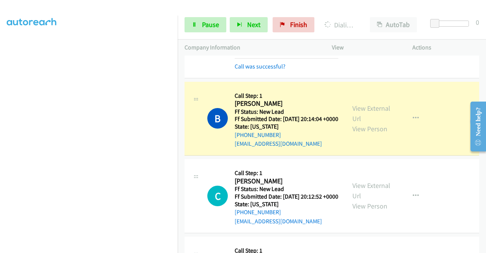
scroll to position [475, 0]
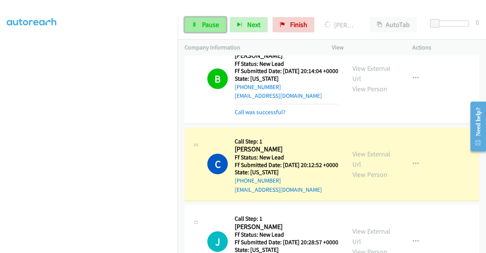
click at [207, 29] on link "Pause" at bounding box center [206, 24] width 42 height 15
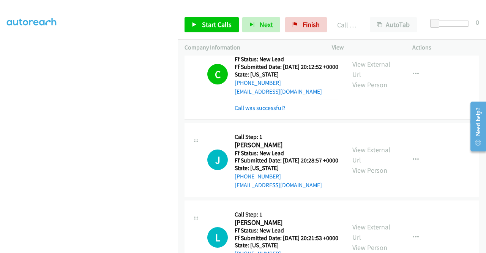
scroll to position [605, 0]
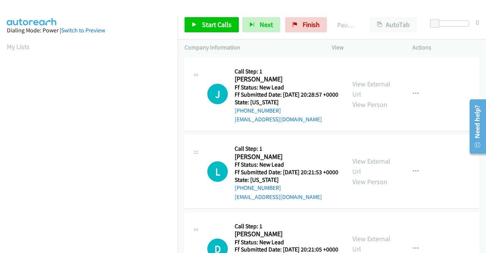
scroll to position [173, 0]
click at [371, 88] on link "View External Url" at bounding box center [371, 88] width 38 height 19
click at [363, 172] on link "View External Url" at bounding box center [371, 165] width 38 height 19
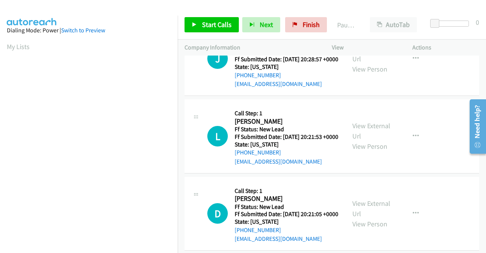
scroll to position [114, 0]
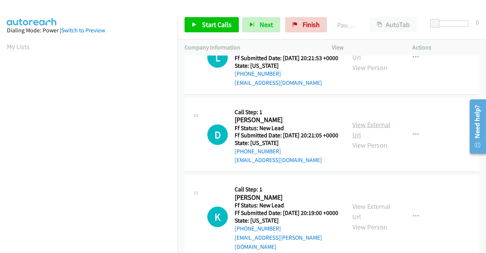
click at [370, 139] on link "View External Url" at bounding box center [371, 129] width 38 height 19
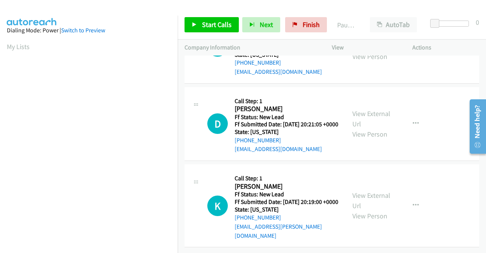
scroll to position [151, 0]
click at [368, 191] on link "View External Url" at bounding box center [371, 200] width 38 height 19
click at [223, 24] on span "Start Calls" at bounding box center [217, 24] width 30 height 9
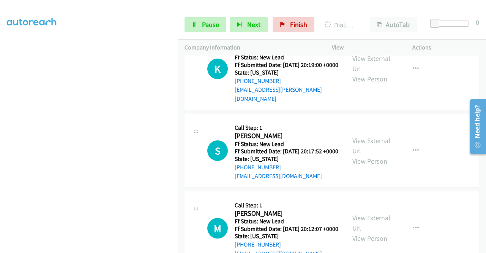
scroll to position [319, 0]
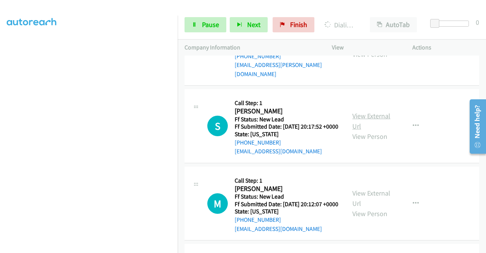
click at [365, 130] on link "View External Url" at bounding box center [371, 120] width 38 height 19
click at [354, 207] on link "View External Url" at bounding box center [371, 197] width 38 height 19
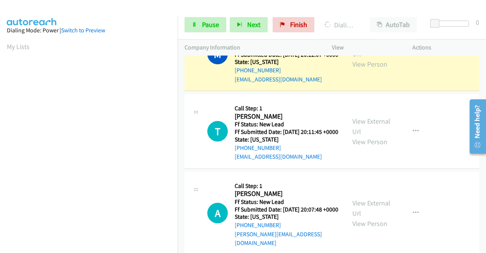
scroll to position [173, 0]
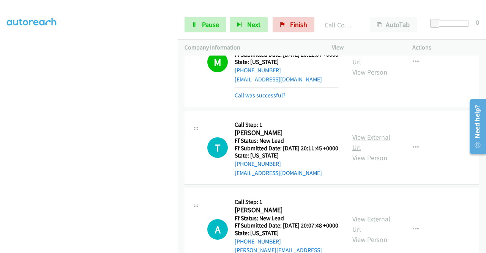
click at [375, 152] on link "View External Url" at bounding box center [371, 142] width 38 height 19
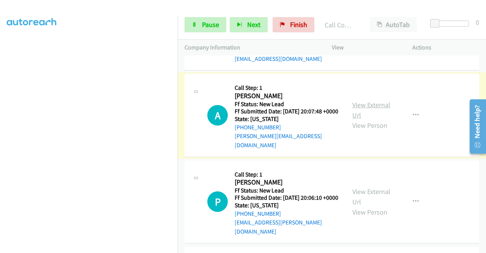
click at [362, 119] on link "View External Url" at bounding box center [371, 109] width 38 height 19
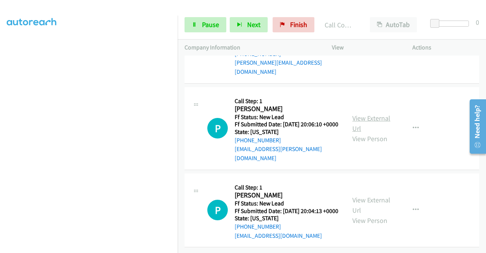
scroll to position [706, 0]
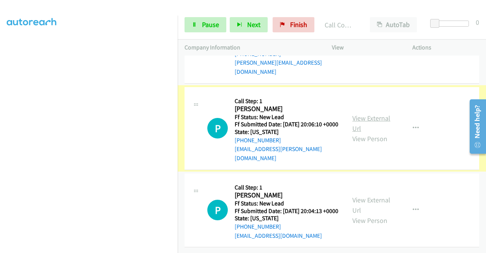
click at [369, 133] on link "View External Url" at bounding box center [371, 123] width 38 height 19
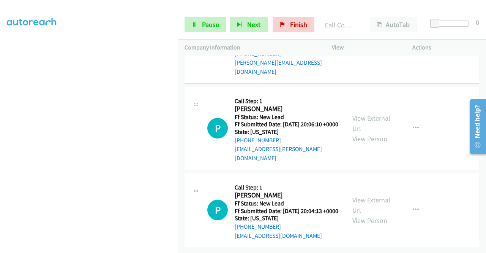
scroll to position [755, 0]
click at [373, 195] on link "View External Url" at bounding box center [371, 204] width 38 height 19
click at [217, 22] on span "Pause" at bounding box center [210, 24] width 17 height 9
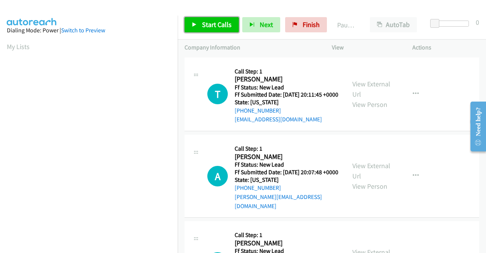
click at [215, 26] on span "Start Calls" at bounding box center [217, 24] width 30 height 9
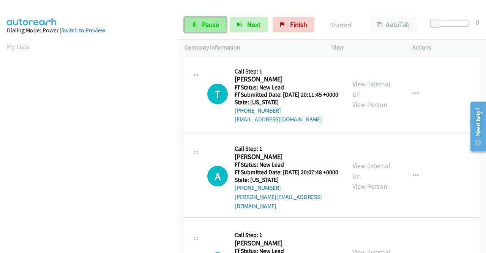
drag, startPoint x: 204, startPoint y: 25, endPoint x: 147, endPoint y: 11, distance: 58.5
click at [204, 25] on span "Pause" at bounding box center [210, 24] width 17 height 9
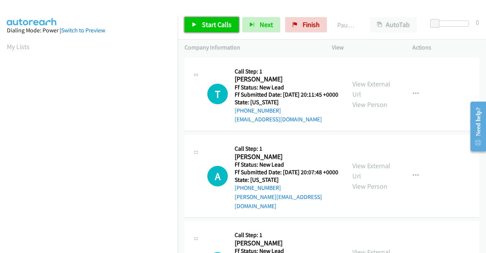
click at [209, 27] on span "Start Calls" at bounding box center [217, 24] width 30 height 9
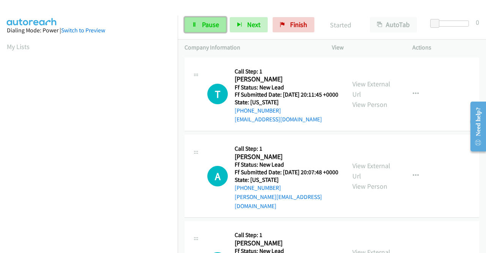
click at [201, 26] on link "Pause" at bounding box center [206, 24] width 42 height 15
